Goal: Task Accomplishment & Management: Manage account settings

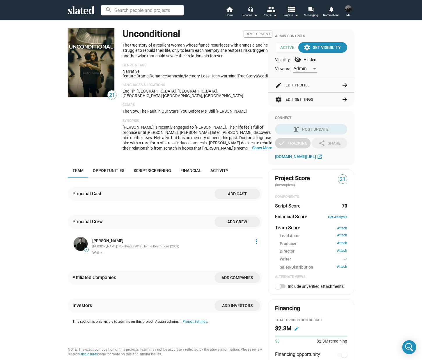
click at [299, 59] on mat-icon "visibility_off" at bounding box center [297, 59] width 7 height 7
click at [297, 60] on mat-icon "visibility_off" at bounding box center [297, 59] width 7 height 7
click at [304, 59] on div "Visibility: visibility_off Hidden" at bounding box center [311, 59] width 72 height 7
click at [311, 52] on div "settings Set Visibility" at bounding box center [323, 47] width 36 height 10
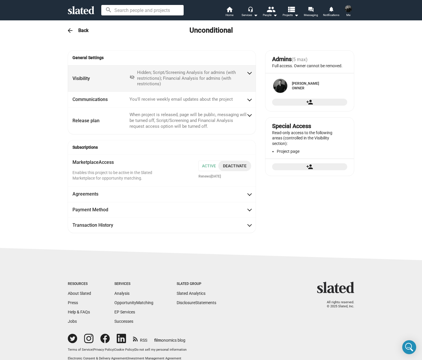
click at [170, 79] on div "Hidden; Script/Screening Analysis for admins (with restrictions); Financial Ana…" at bounding box center [191, 78] width 109 height 17
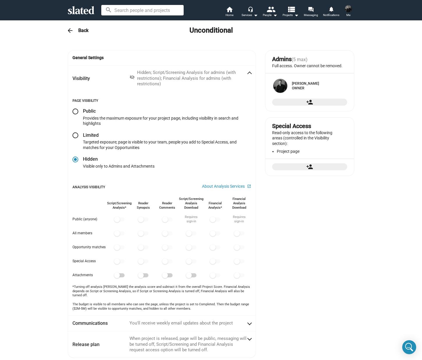
click at [76, 111] on span at bounding box center [75, 112] width 6 height 6
click at [76, 111] on input "radio" at bounding box center [75, 112] width 6 height 6
radio input "true"
checkbox input "false"
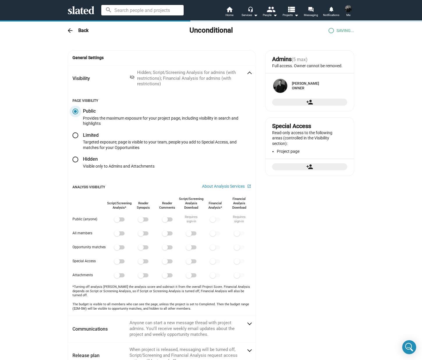
checkbox input "true"
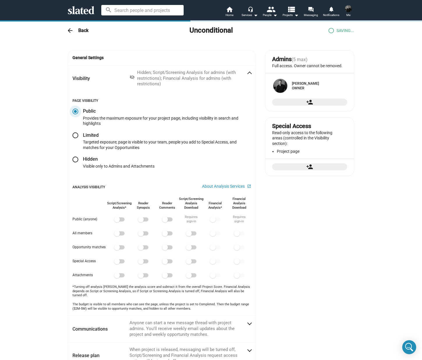
checkbox input "true"
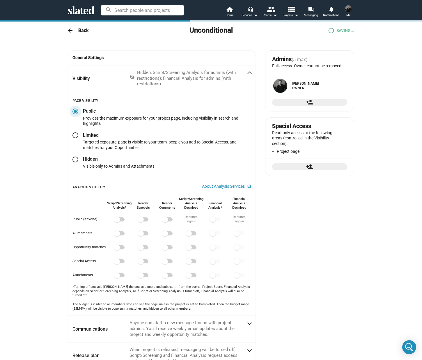
checkbox input "true"
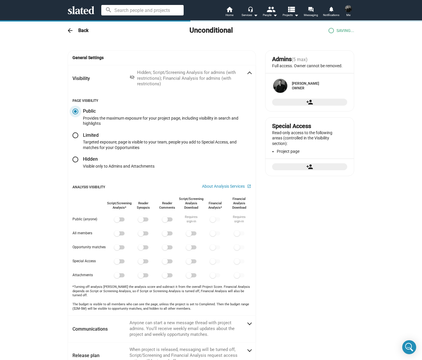
checkbox input "true"
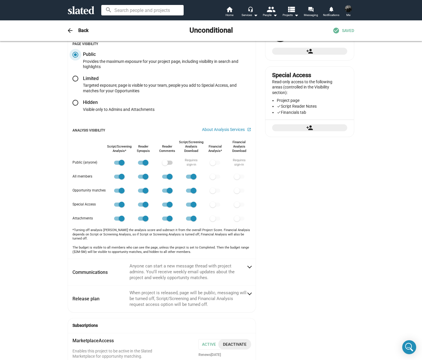
scroll to position [50, 0]
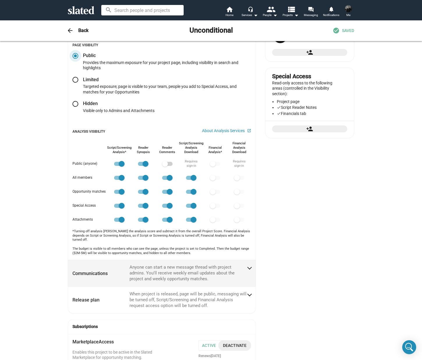
click at [239, 267] on mat-panel-description "Anyone can start a new message thread with project admins. You'll receive weekl…" at bounding box center [188, 273] width 117 height 17
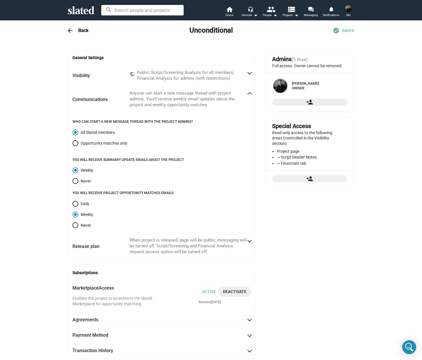
scroll to position [10, 0]
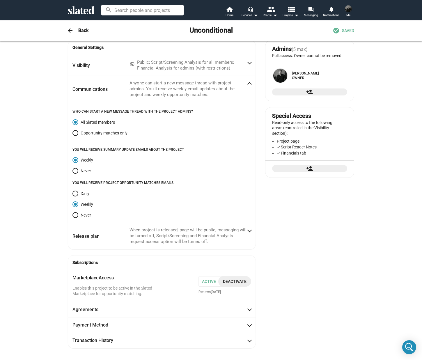
click at [248, 84] on span at bounding box center [249, 85] width 3 height 6
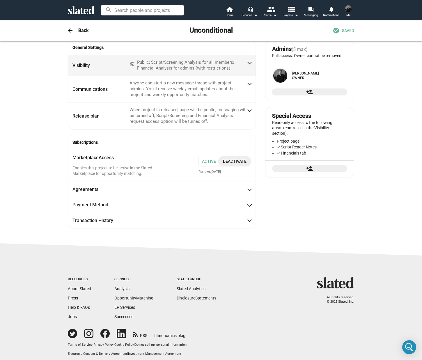
click at [248, 61] on span at bounding box center [249, 62] width 3 height 6
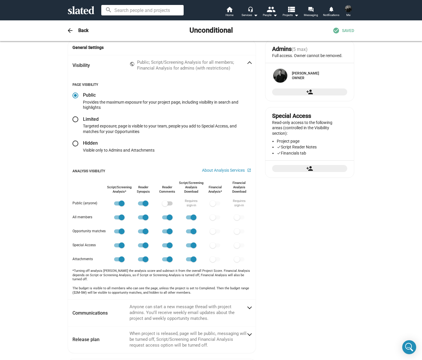
scroll to position [10, 0]
click at [165, 203] on span at bounding box center [165, 203] width 6 height 6
click at [165, 205] on input "checkbox" at bounding box center [165, 205] width 0 height 0
checkbox input "true"
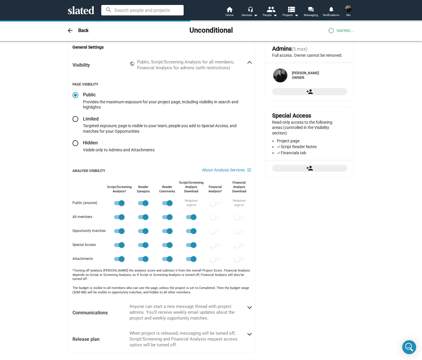
checkbox input "true"
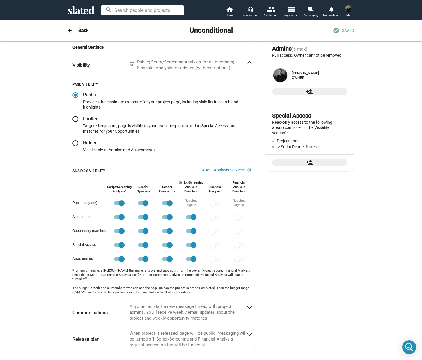
click at [167, 204] on span at bounding box center [170, 203] width 6 height 6
click at [165, 205] on input "checkbox" at bounding box center [165, 205] width 0 height 0
checkbox input "false"
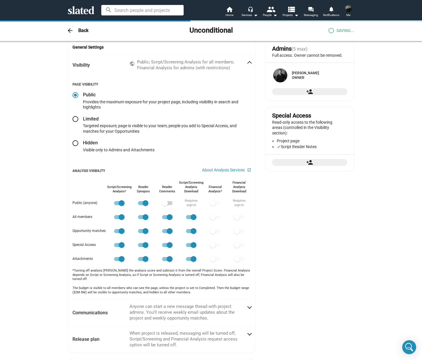
checkbox input "true"
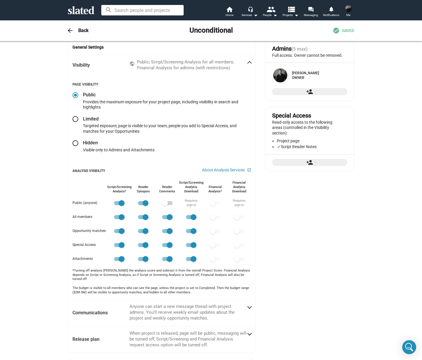
click at [167, 204] on span at bounding box center [167, 203] width 10 height 4
click at [165, 205] on input "checkbox" at bounding box center [165, 205] width 0 height 0
checkbox input "true"
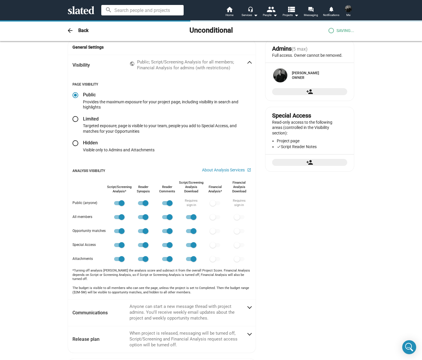
checkbox input "true"
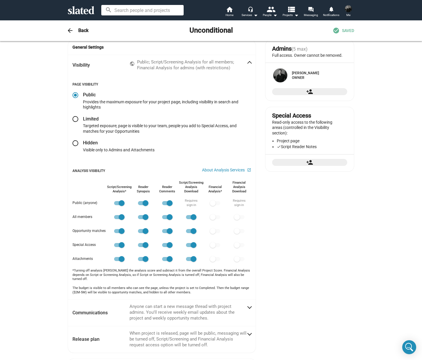
click at [167, 204] on span at bounding box center [170, 203] width 6 height 6
click at [165, 205] on input "checkbox" at bounding box center [165, 205] width 0 height 0
checkbox input "false"
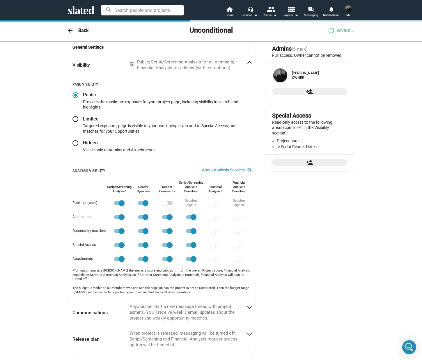
checkbox input "true"
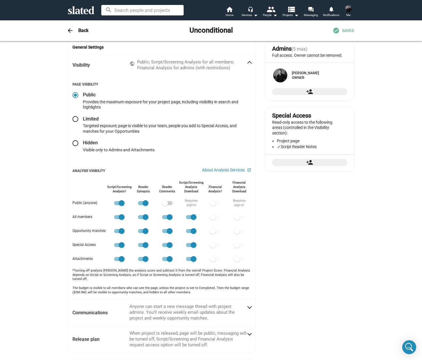
click at [73, 122] on span at bounding box center [75, 119] width 6 height 6
click at [73, 122] on input "radio" at bounding box center [75, 119] width 6 height 6
radio input "true"
radio input "false"
radio input "true"
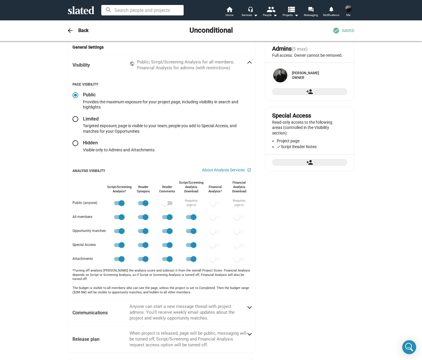
checkbox input "false"
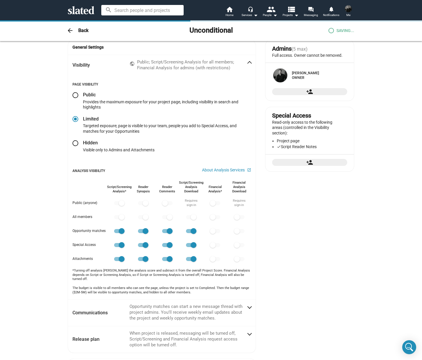
checkbox input "false"
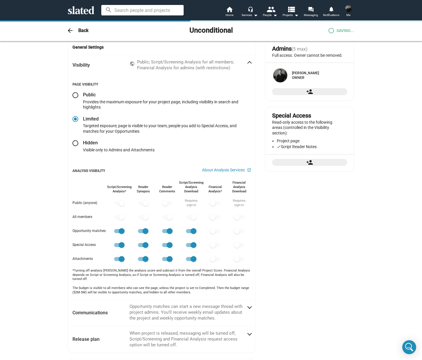
checkbox input "false"
checkbox input "true"
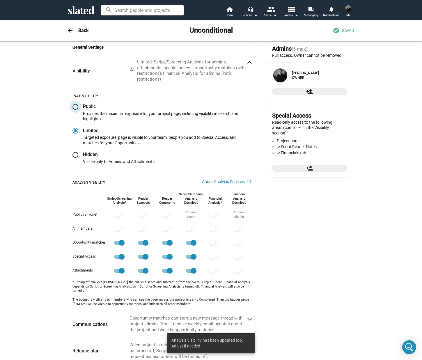
click at [74, 107] on span at bounding box center [75, 107] width 6 height 6
click at [74, 107] on input "radio" at bounding box center [75, 107] width 6 height 6
radio input "true"
checkbox input "false"
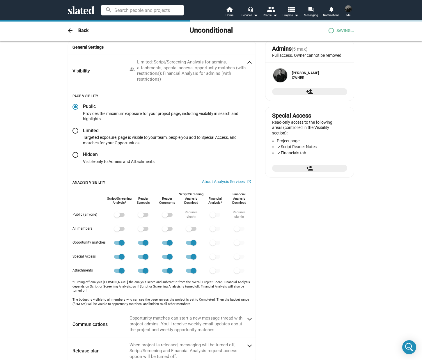
checkbox input "true"
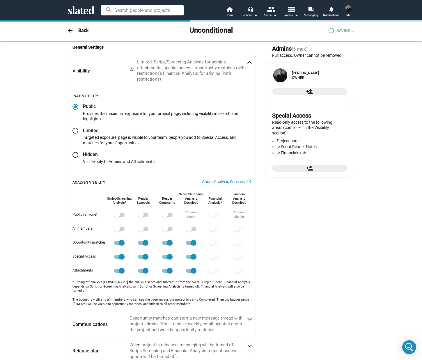
checkbox input "true"
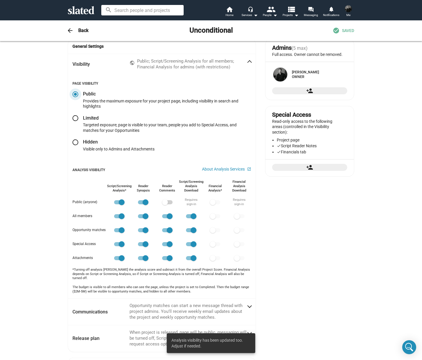
scroll to position [53, 0]
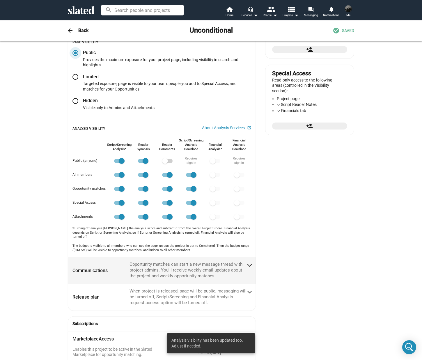
click at [248, 261] on span at bounding box center [249, 264] width 3 height 6
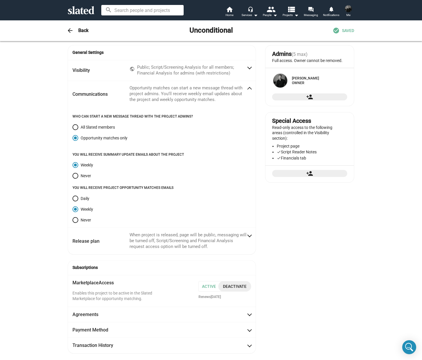
scroll to position [6, 0]
click at [75, 126] on span at bounding box center [75, 127] width 6 height 6
click at [75, 126] on input "All Slated members" at bounding box center [75, 127] width 6 height 6
radio input "true"
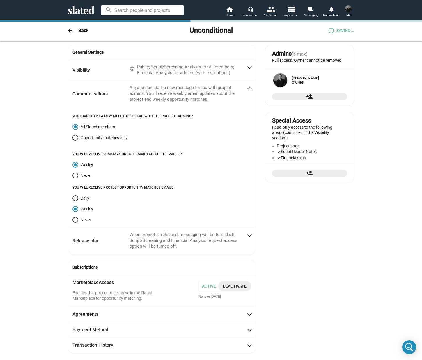
checkbox input "true"
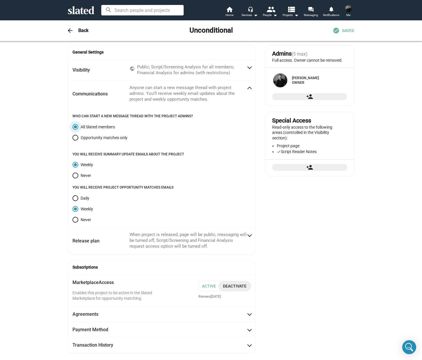
click at [78, 196] on span "Daily" at bounding box center [83, 198] width 11 height 6
click at [78, 196] on input "Daily" at bounding box center [75, 198] width 6 height 6
radio input "true"
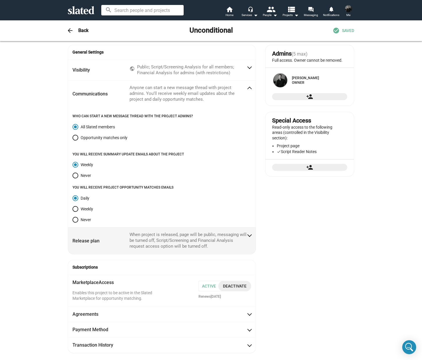
click at [172, 241] on mat-panel-description "When project is released, page will be public, messaging will be turned off, Sc…" at bounding box center [188, 240] width 117 height 17
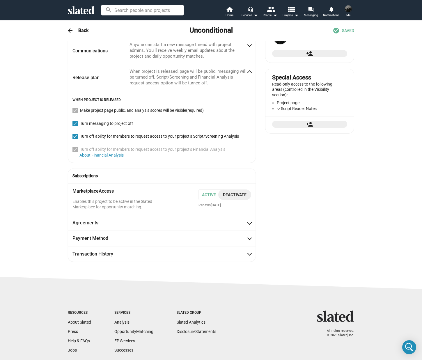
scroll to position [0, 0]
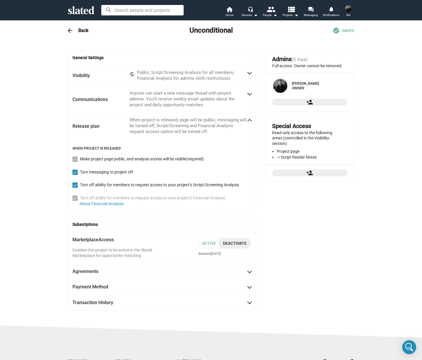
click at [302, 243] on div "Admins (5 max) Full access. Owner cannot be removed. Luke Cheney Owner person_a…" at bounding box center [309, 180] width 89 height 260
click at [231, 270] on span "Agreements" at bounding box center [161, 271] width 179 height 6
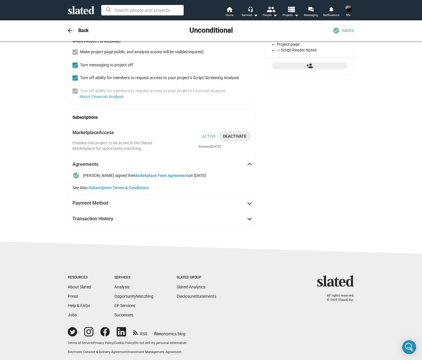
scroll to position [110, 0]
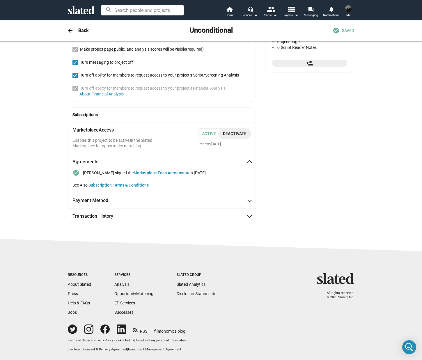
click at [182, 190] on div "check_circle Luke Cheney signed the Marketplace Fees Agreement on Oct 8, 2025 S…" at bounding box center [162, 180] width 188 height 23
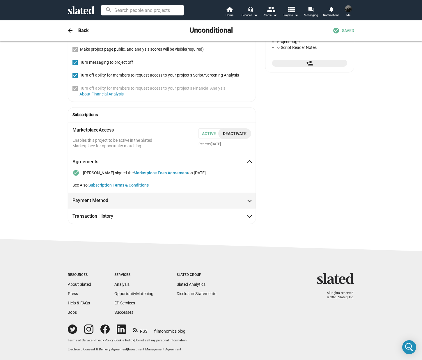
click at [182, 196] on mat-expansion-panel-header "Payment Method" at bounding box center [162, 200] width 188 height 15
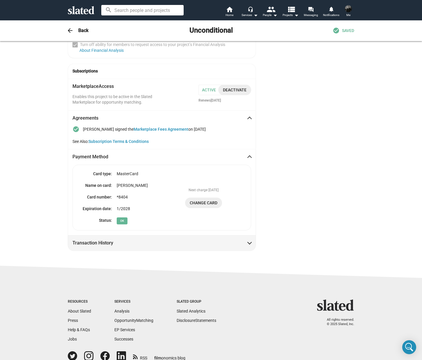
scroll to position [180, 0]
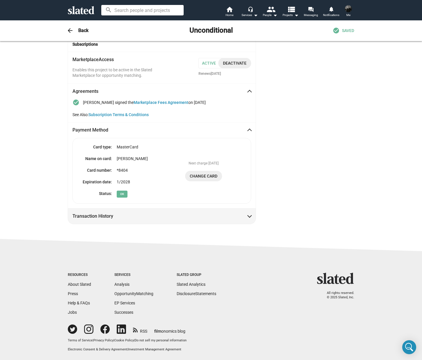
click at [175, 212] on mat-expansion-panel-header "Transaction History" at bounding box center [162, 215] width 188 height 15
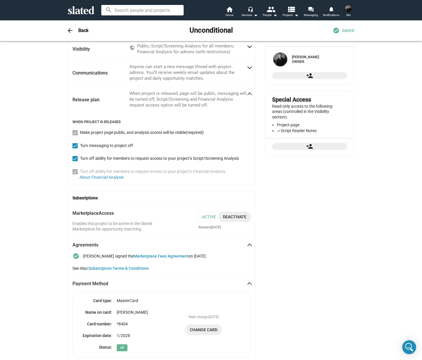
scroll to position [0, 0]
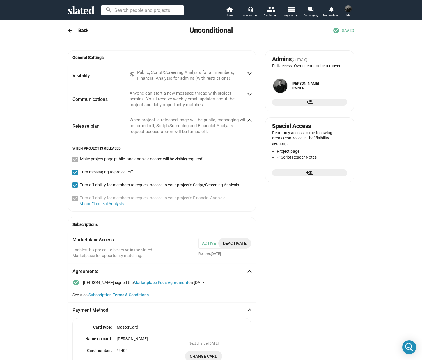
click at [78, 35] on div "arrow_back Back Unconditional check_circle SAVED" at bounding box center [211, 31] width 298 height 12
click at [78, 32] on h3 "Back" at bounding box center [83, 30] width 10 height 6
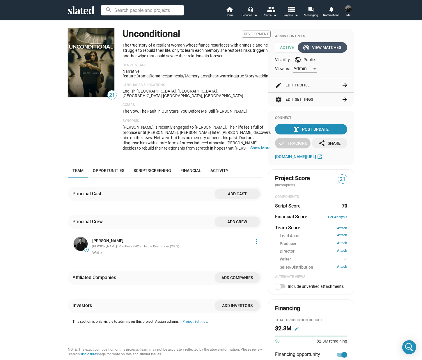
click at [313, 49] on div "wifi_tethering View Matches" at bounding box center [322, 47] width 37 height 10
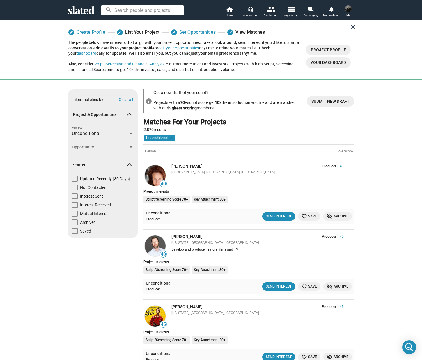
click at [350, 28] on mat-icon "close" at bounding box center [353, 27] width 7 height 7
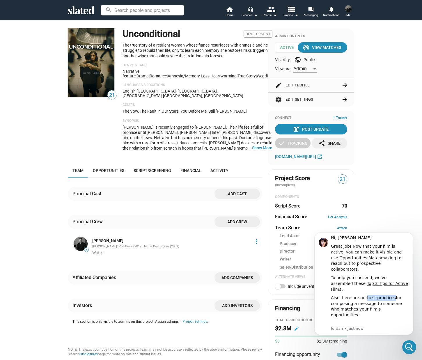
scroll to position [39, 0]
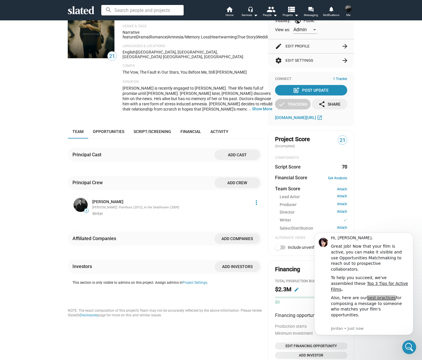
click at [346, 11] on span at bounding box center [348, 8] width 9 height 9
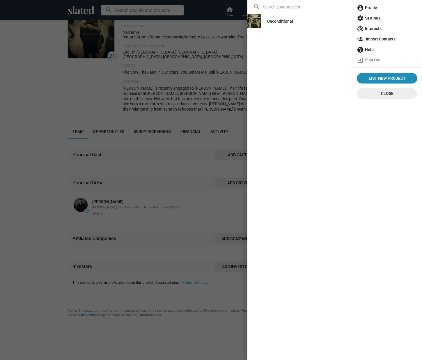
click at [374, 10] on span "account_circle Profile" at bounding box center [387, 7] width 61 height 10
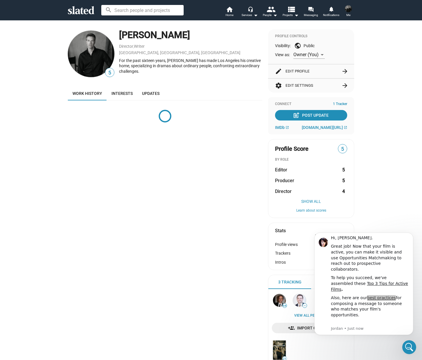
click at [316, 73] on button "edit Edit Profile arrow_forward" at bounding box center [311, 71] width 72 height 14
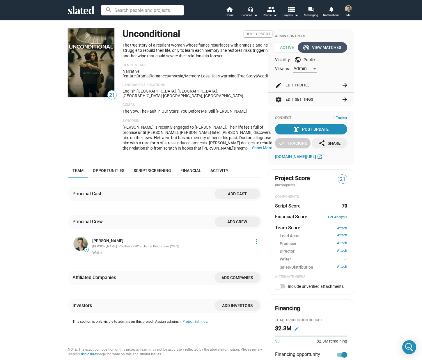
click at [332, 43] on div "wifi_tethering View Matches" at bounding box center [322, 47] width 37 height 10
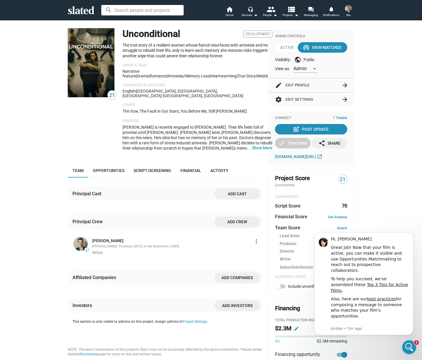
click at [348, 12] on span "Me" at bounding box center [348, 15] width 4 height 7
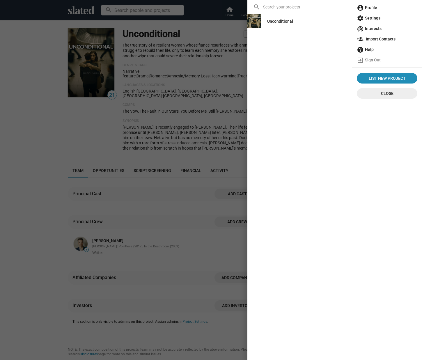
click at [370, 8] on span "account_circle Profile" at bounding box center [387, 7] width 61 height 10
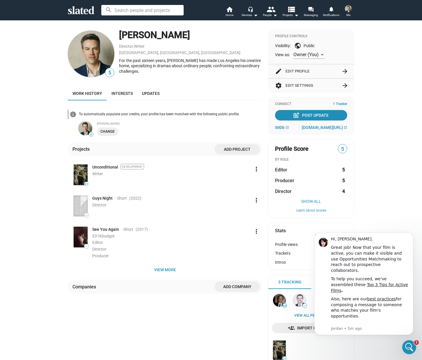
click at [320, 68] on button "edit Edit Profile arrow_forward" at bounding box center [311, 71] width 72 height 14
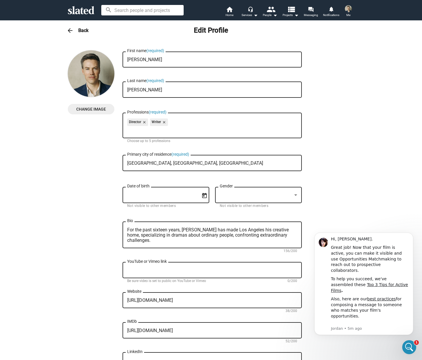
click at [90, 110] on span "Change Image" at bounding box center [90, 109] width 37 height 10
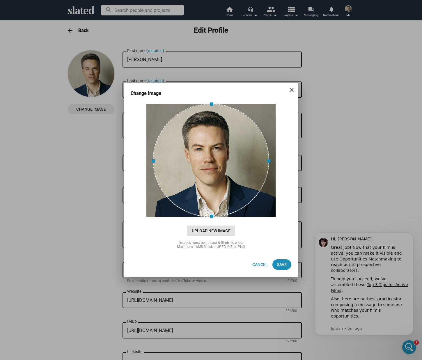
click at [206, 234] on span "Upload New Image" at bounding box center [211, 231] width 48 height 10
click at [206, 218] on input "cloud_upload Drag and drop or click to upload" at bounding box center [211, 160] width 160 height 116
type input "C:\fakepath\Thum 04-small.png"
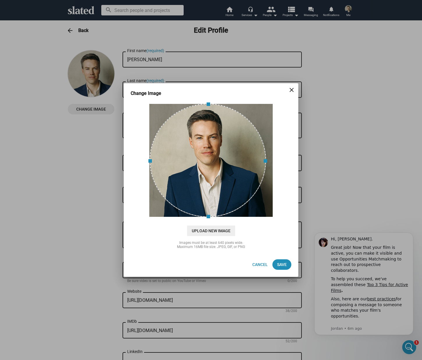
drag, startPoint x: 234, startPoint y: 160, endPoint x: 231, endPoint y: 160, distance: 3.0
click at [231, 160] on div at bounding box center [208, 161] width 116 height 114
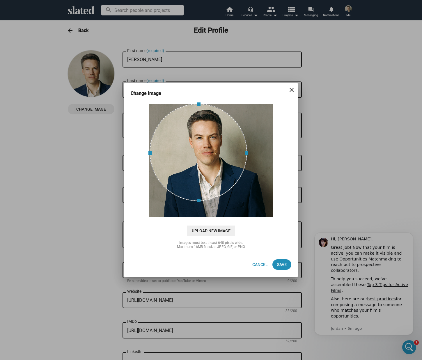
drag, startPoint x: 208, startPoint y: 217, endPoint x: 206, endPoint y: 201, distance: 16.1
click at [206, 201] on span at bounding box center [198, 201] width 91 height 6
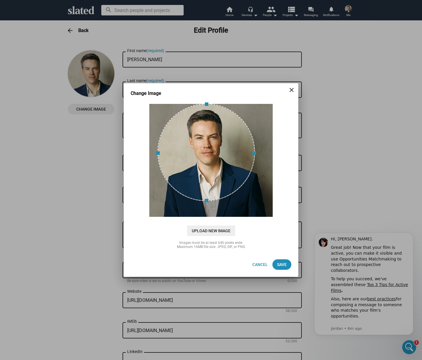
drag, startPoint x: 206, startPoint y: 184, endPoint x: 212, endPoint y: 184, distance: 6.7
click at [212, 184] on div at bounding box center [206, 153] width 98 height 98
click at [283, 262] on span "Save" at bounding box center [282, 264] width 10 height 10
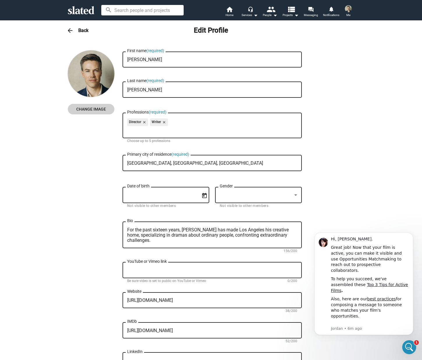
click at [71, 29] on mat-icon "arrow_back" at bounding box center [70, 30] width 7 height 7
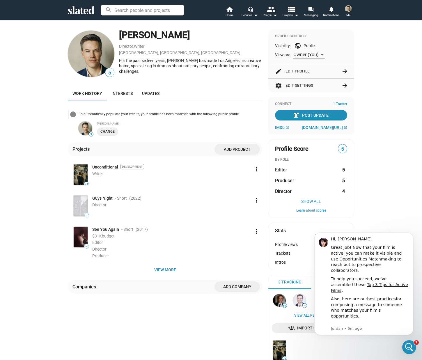
click at [325, 72] on button "edit Edit Profile arrow_forward" at bounding box center [311, 71] width 72 height 14
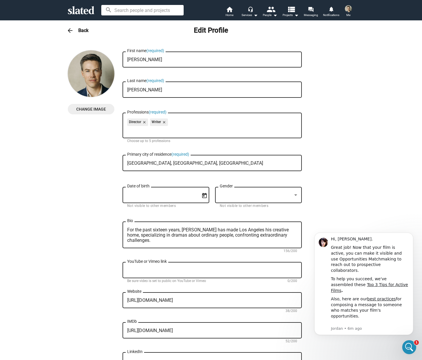
click at [82, 112] on span "Change Image" at bounding box center [90, 109] width 37 height 10
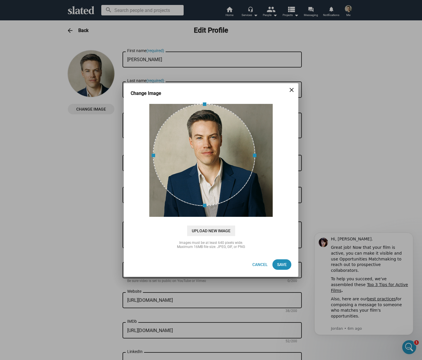
drag, startPoint x: 212, startPoint y: 216, endPoint x: 211, endPoint y: 205, distance: 11.1
click at [211, 205] on span at bounding box center [204, 206] width 96 height 6
drag, startPoint x: 211, startPoint y: 198, endPoint x: 214, endPoint y: 197, distance: 3.6
click at [214, 197] on div at bounding box center [207, 155] width 102 height 102
click at [286, 262] on span "Save" at bounding box center [282, 264] width 10 height 10
